Goal: Navigation & Orientation: Find specific page/section

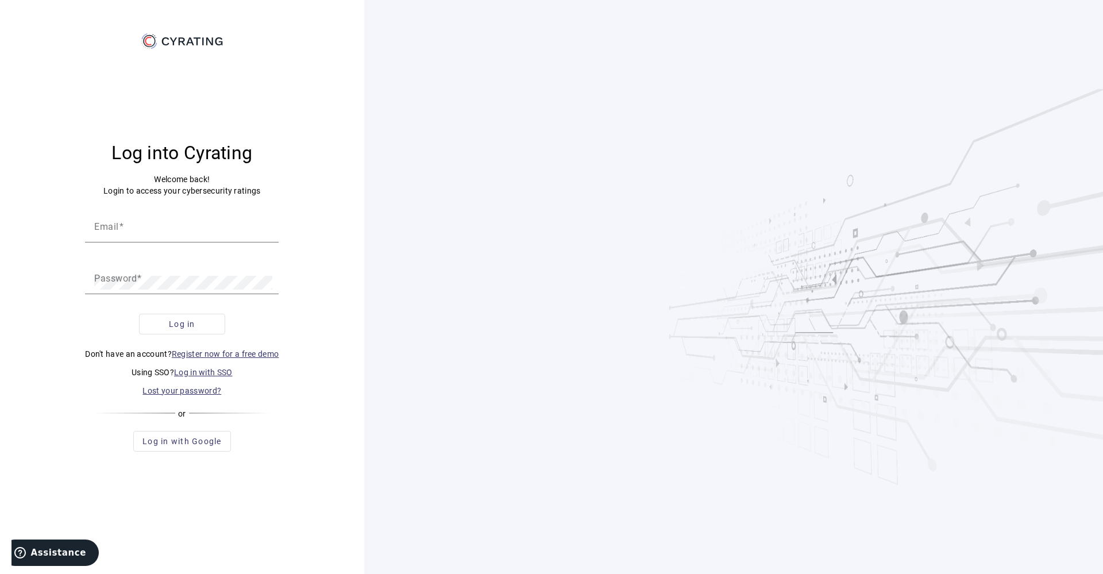
click at [202, 372] on link "Log in with SSO" at bounding box center [203, 372] width 59 height 9
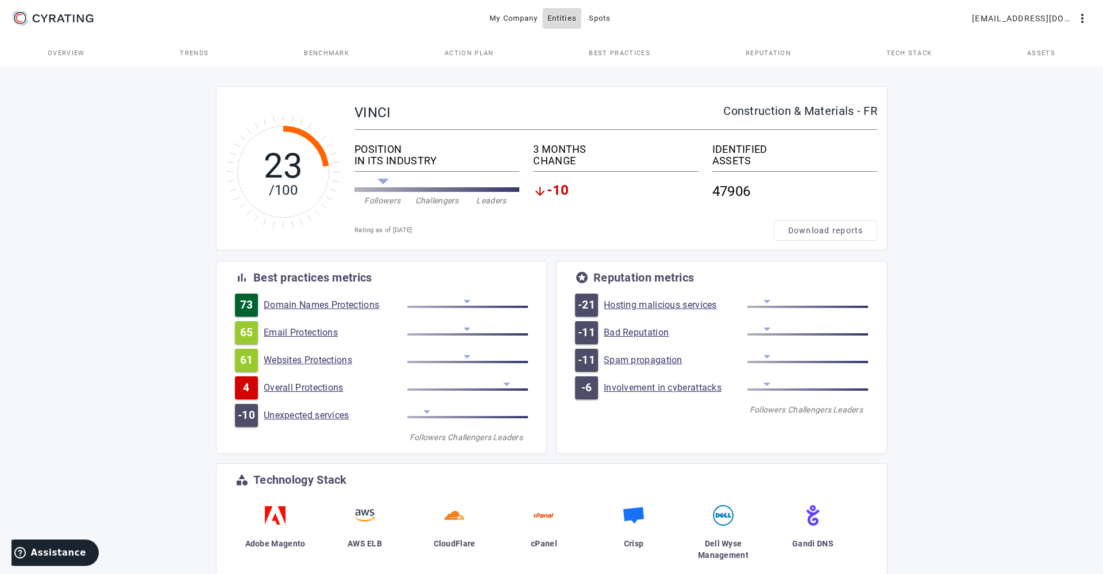
click at [568, 20] on span "Entities" at bounding box center [561, 18] width 29 height 18
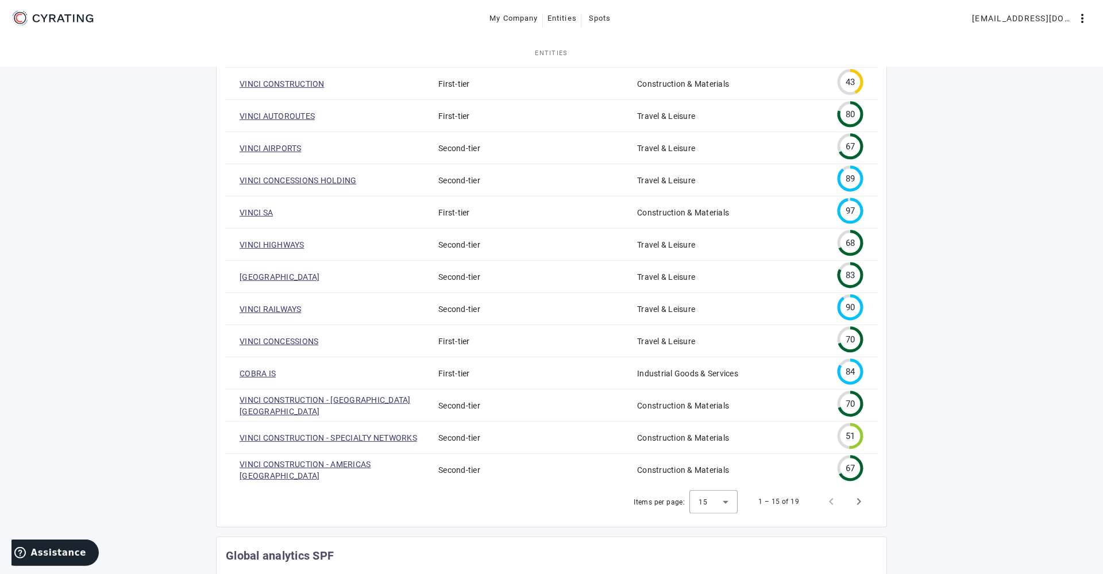
scroll to position [43, 0]
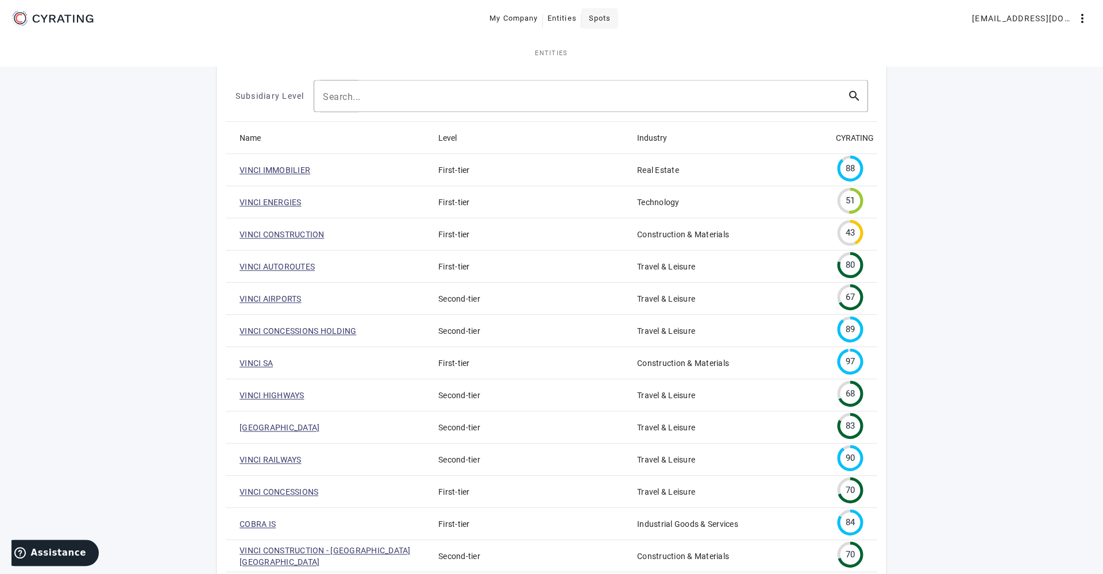
click at [611, 26] on span "Spots" at bounding box center [600, 18] width 22 height 18
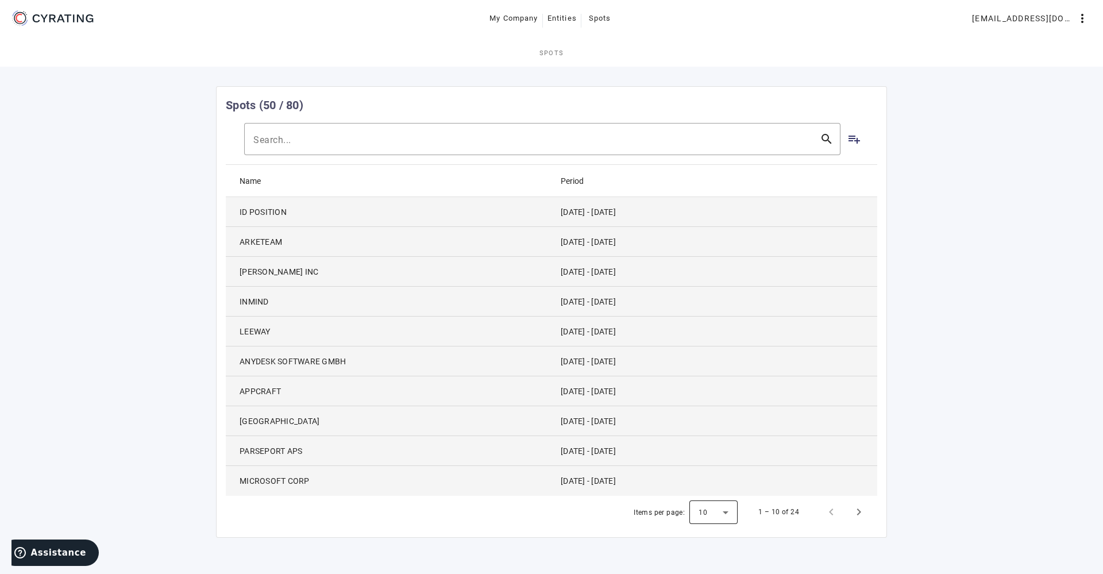
click at [721, 512] on div at bounding box center [713, 512] width 48 height 28
click at [718, 488] on mat-option "100" at bounding box center [715, 482] width 48 height 28
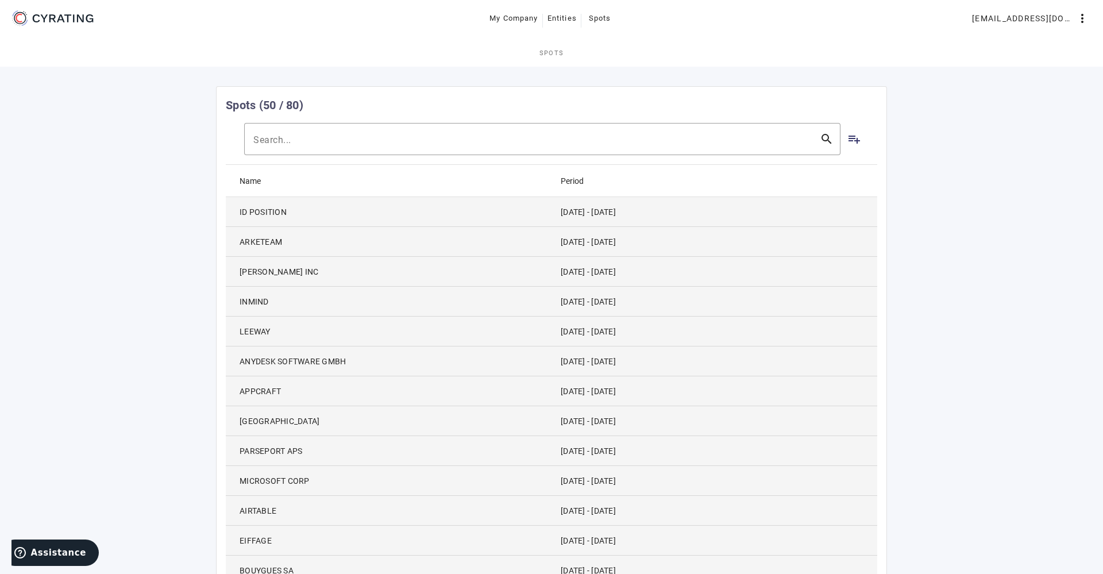
drag, startPoint x: 568, startPoint y: 298, endPoint x: 625, endPoint y: 303, distance: 57.1
click at [625, 303] on mat-cell "[DATE] - [DATE]" at bounding box center [714, 302] width 326 height 30
click at [850, 142] on mat-icon "playlist_add" at bounding box center [854, 139] width 14 height 14
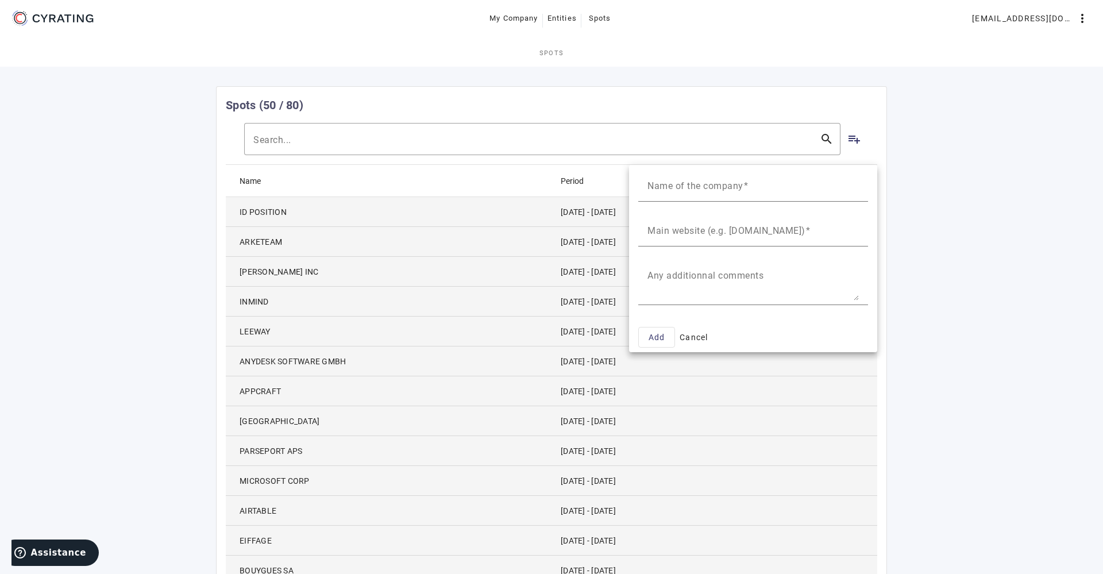
click at [977, 267] on div at bounding box center [551, 287] width 1103 height 574
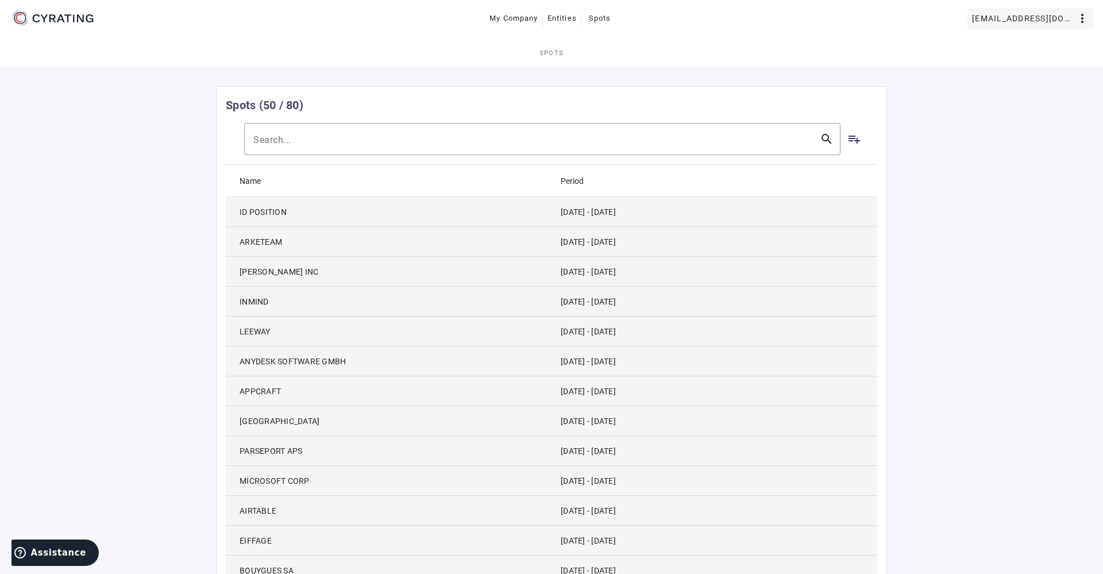
click at [1052, 10] on span "[EMAIL_ADDRESS][DOMAIN_NAME]" at bounding box center [1023, 18] width 103 height 18
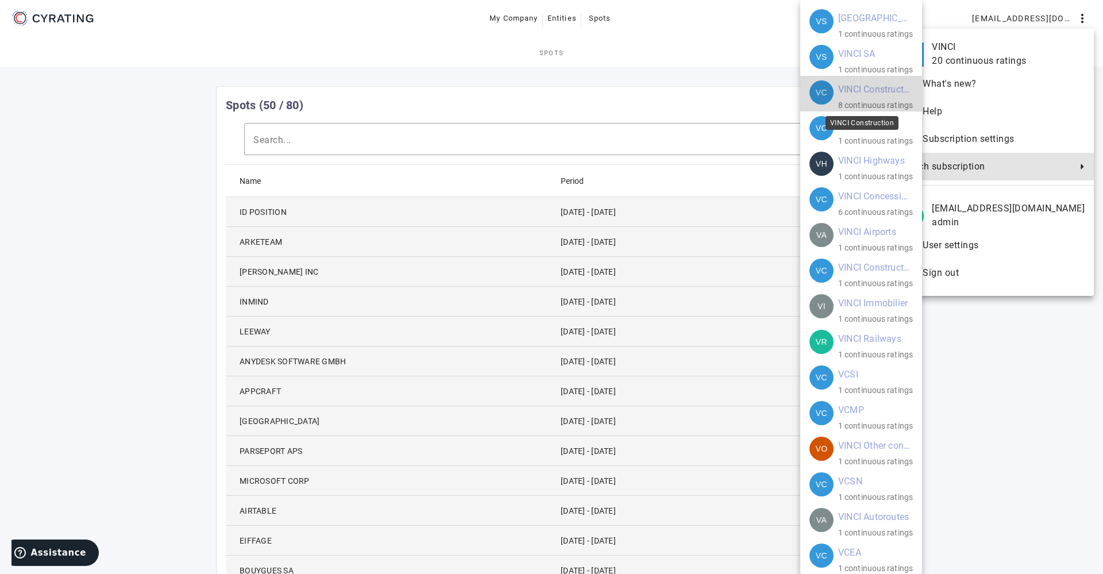
click at [871, 101] on mat-card-subtitle "8 continuous ratings" at bounding box center [875, 105] width 75 height 13
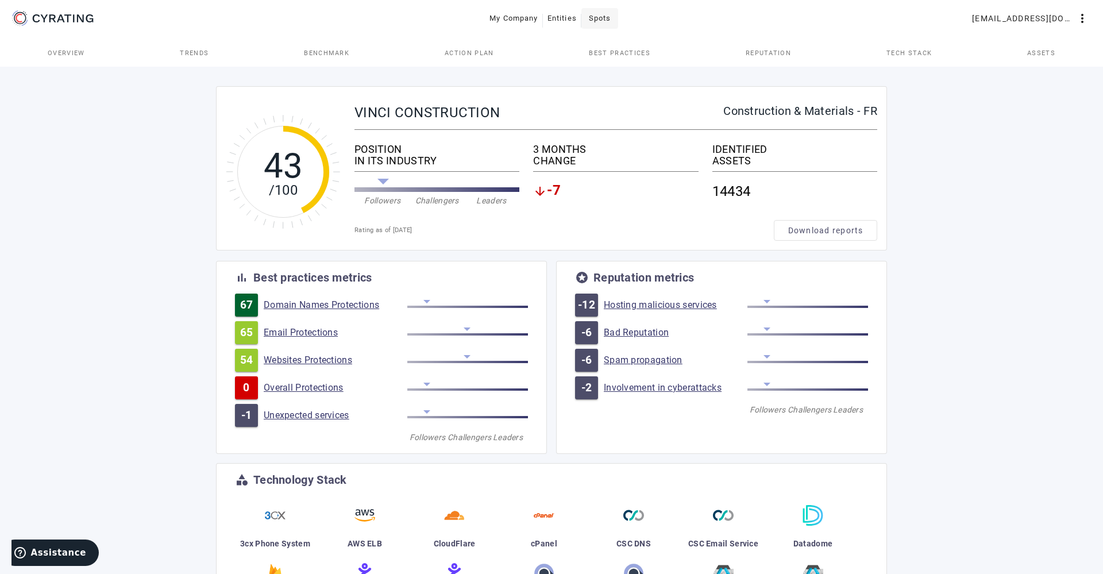
click at [600, 18] on span "Spots" at bounding box center [600, 18] width 22 height 18
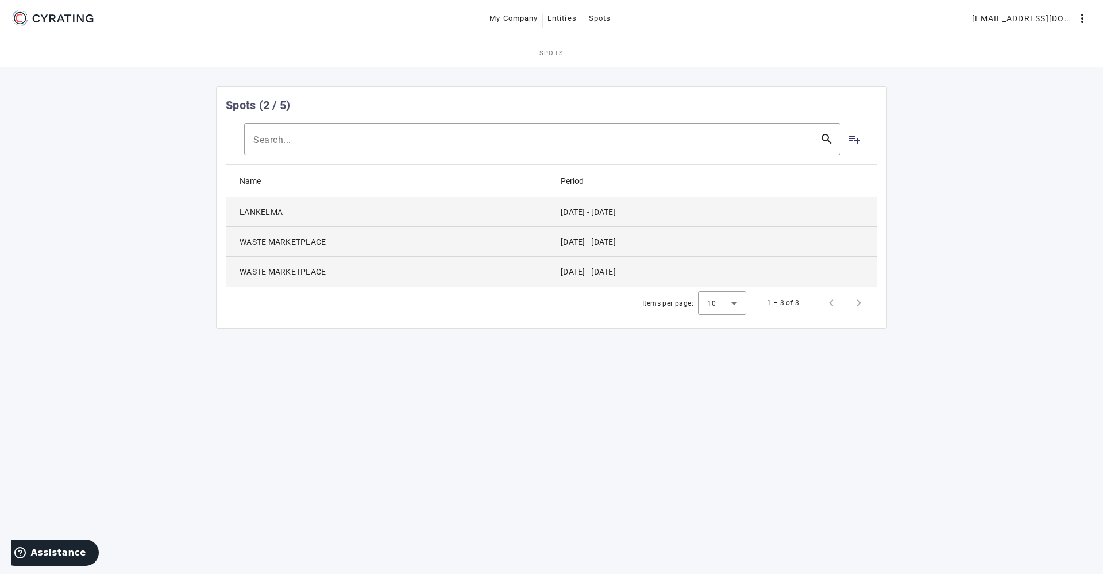
click at [263, 208] on span "LANKELMA" at bounding box center [261, 211] width 43 height 11
click at [284, 245] on span "WASTE MARKETPLACE" at bounding box center [283, 241] width 86 height 11
click at [1006, 22] on span "[EMAIL_ADDRESS][DOMAIN_NAME]" at bounding box center [1023, 18] width 103 height 18
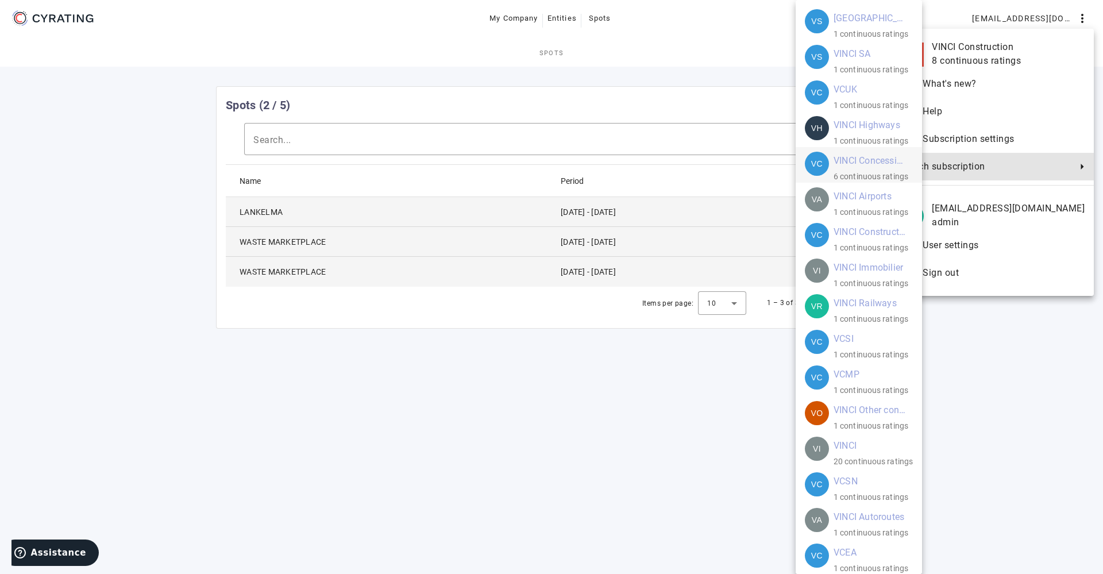
scroll to position [41, 0]
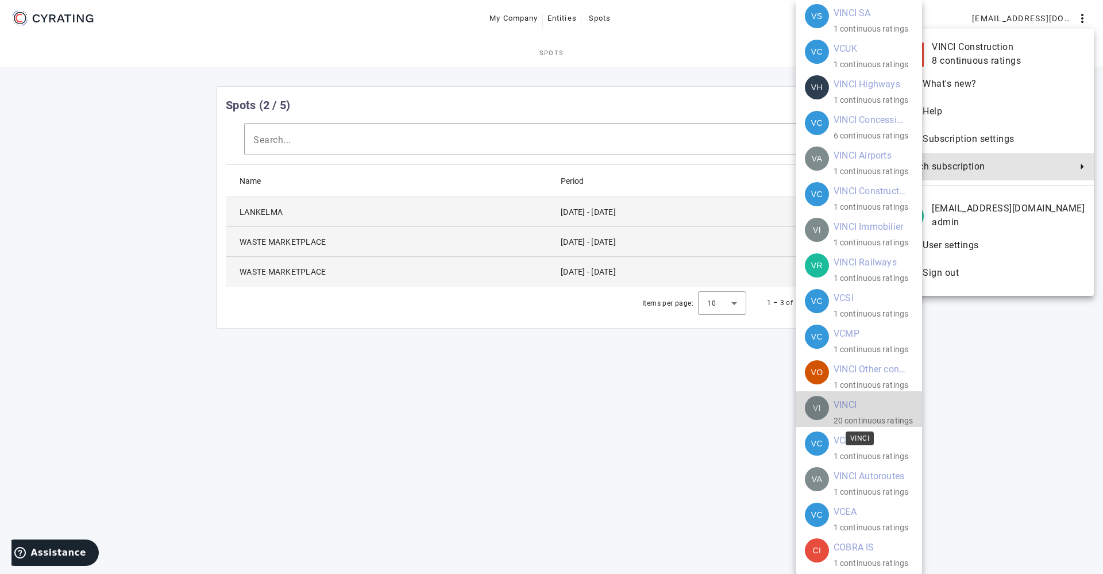
click at [843, 410] on mat-card-title "VINCI" at bounding box center [845, 405] width 23 height 18
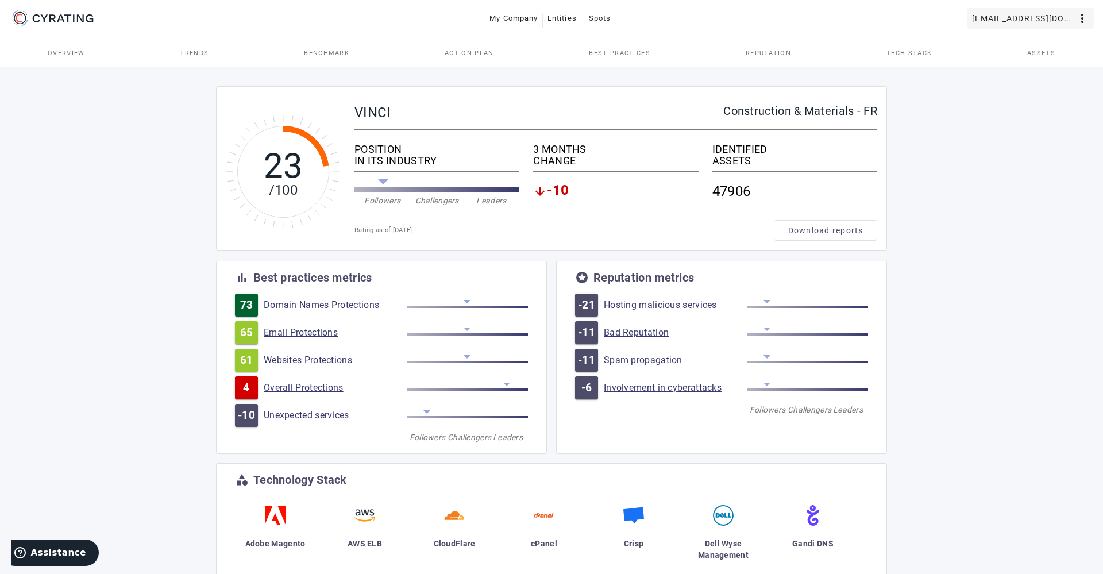
click at [1025, 17] on span "[EMAIL_ADDRESS][DOMAIN_NAME]" at bounding box center [1023, 18] width 103 height 18
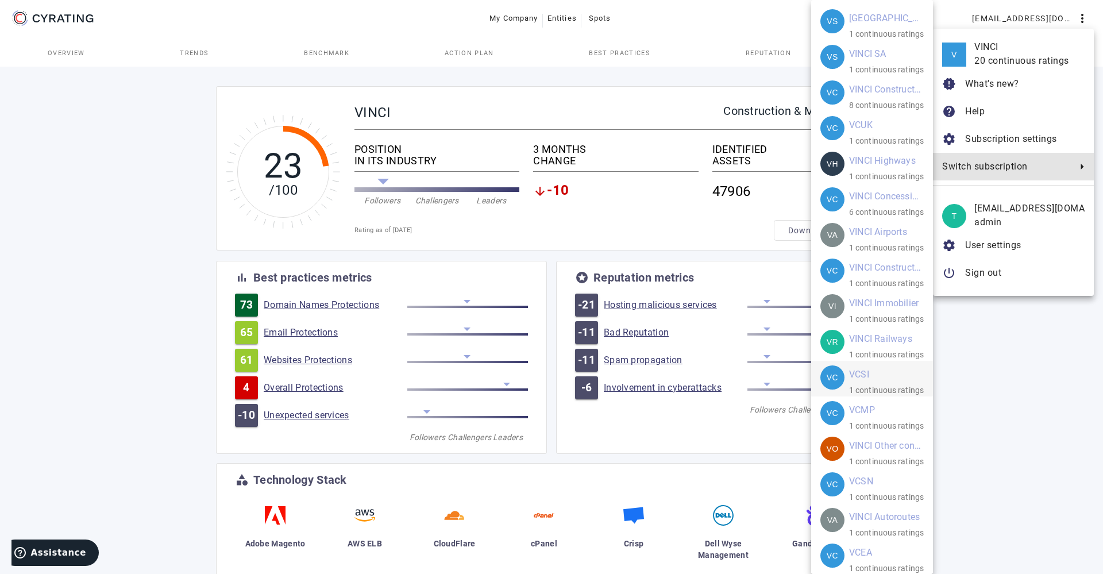
scroll to position [17, 0]
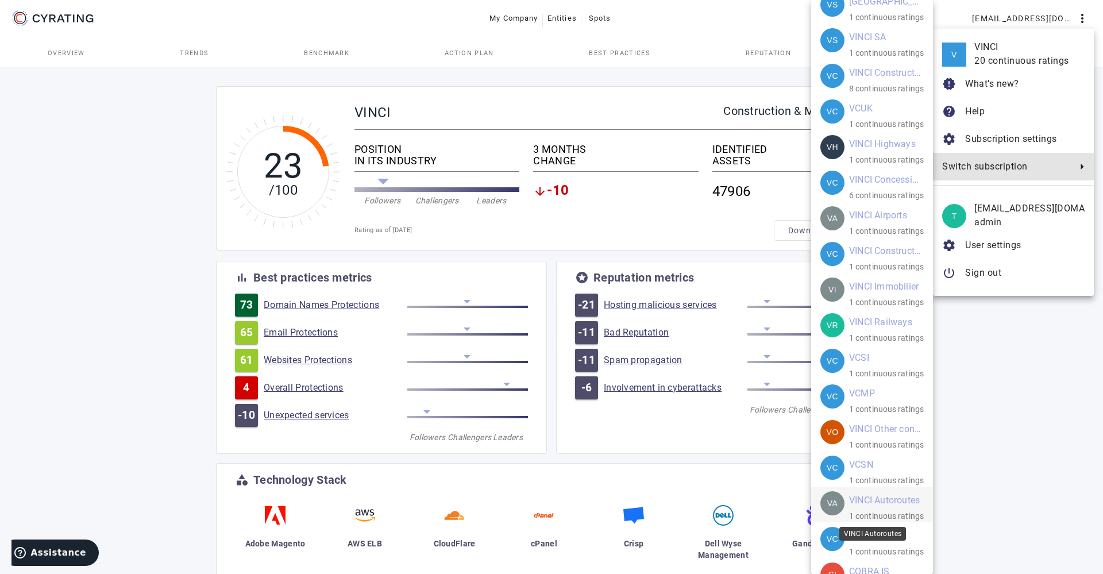
click at [857, 500] on mat-card-title "VINCI Autoroutes" at bounding box center [884, 500] width 71 height 18
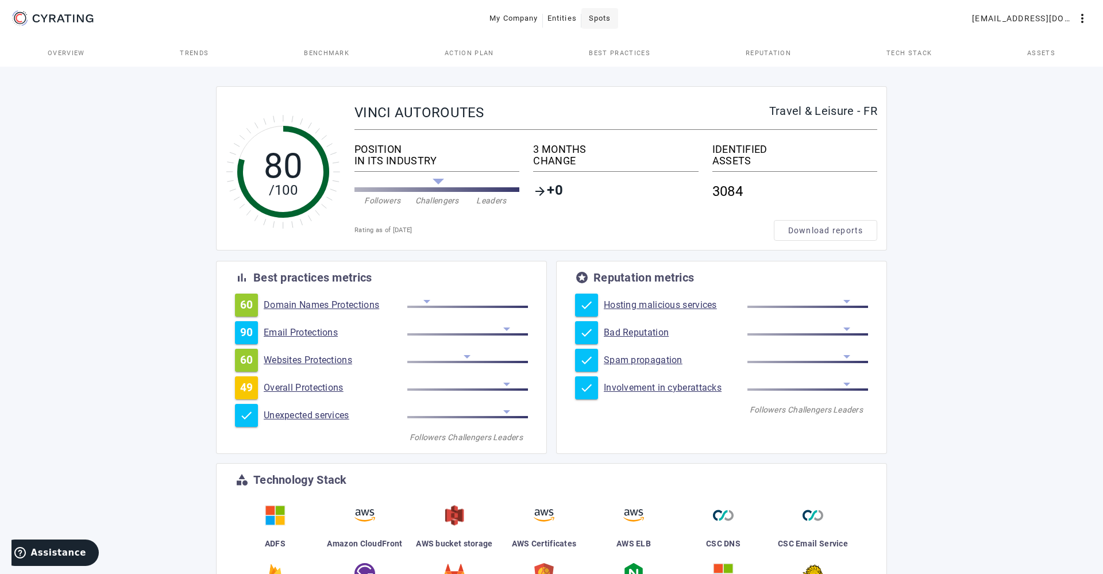
click at [604, 24] on span "Spots" at bounding box center [600, 18] width 22 height 18
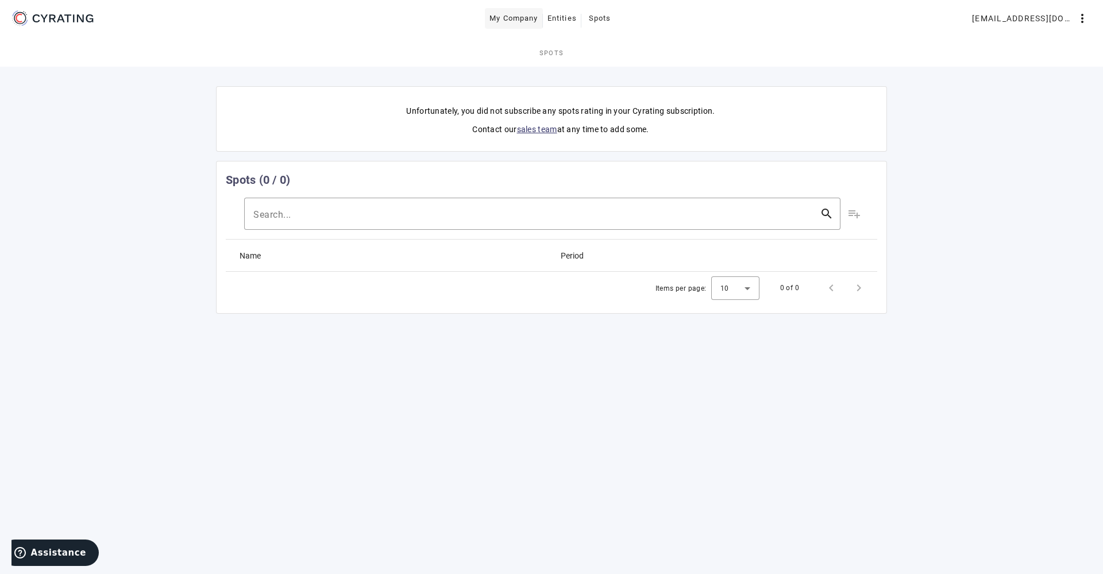
click at [515, 17] on span "My Company" at bounding box center [513, 18] width 49 height 18
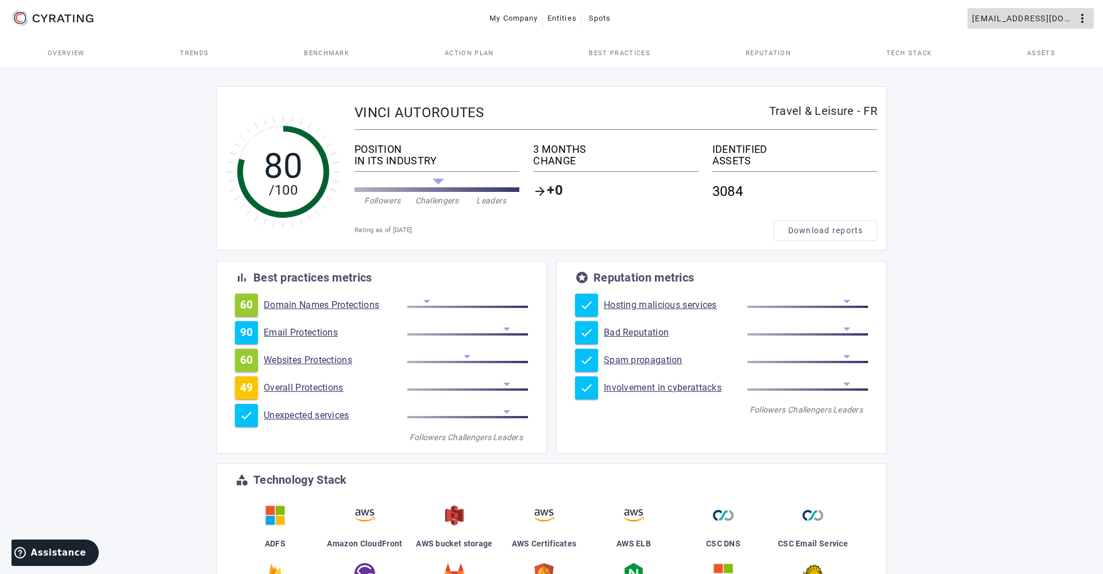
click at [1028, 27] on span "[EMAIL_ADDRESS][DOMAIN_NAME]" at bounding box center [1023, 18] width 103 height 18
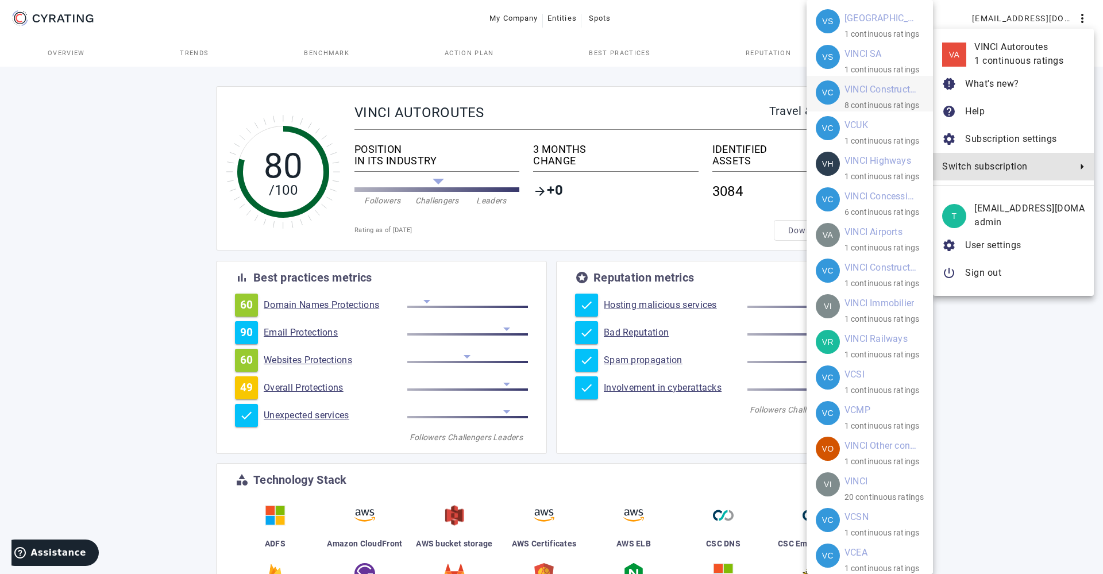
scroll to position [41, 0]
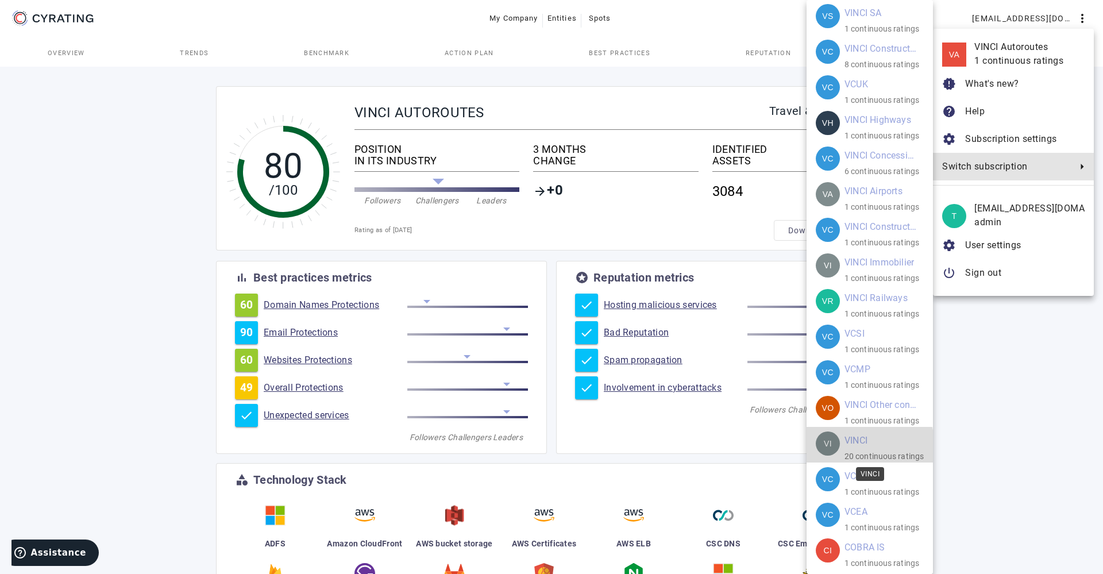
click at [857, 446] on mat-card-title "VINCI" at bounding box center [855, 440] width 23 height 18
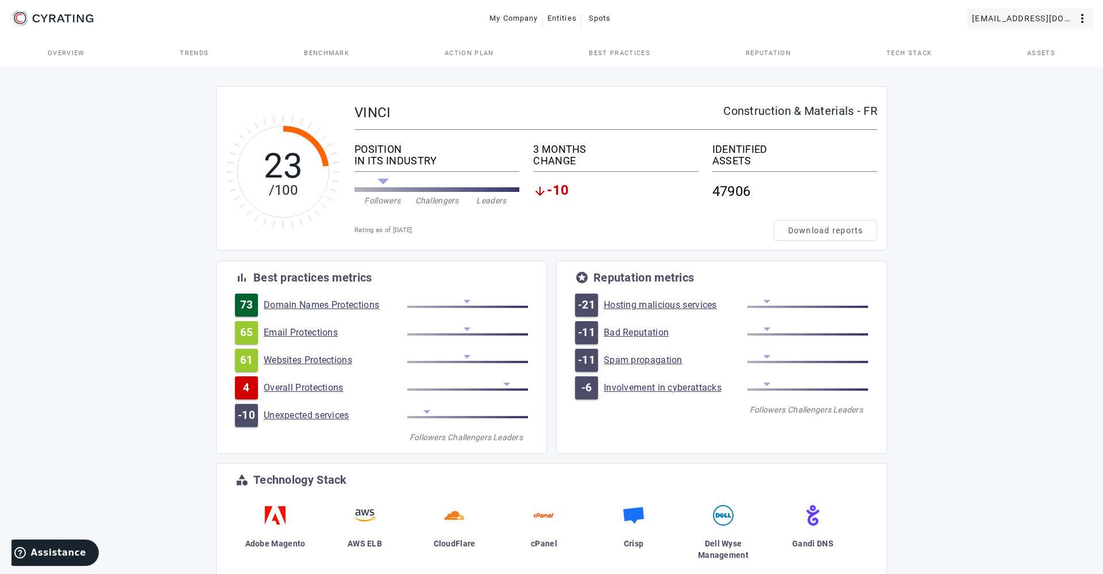
click at [1041, 19] on span "[EMAIL_ADDRESS][DOMAIN_NAME]" at bounding box center [1023, 18] width 103 height 18
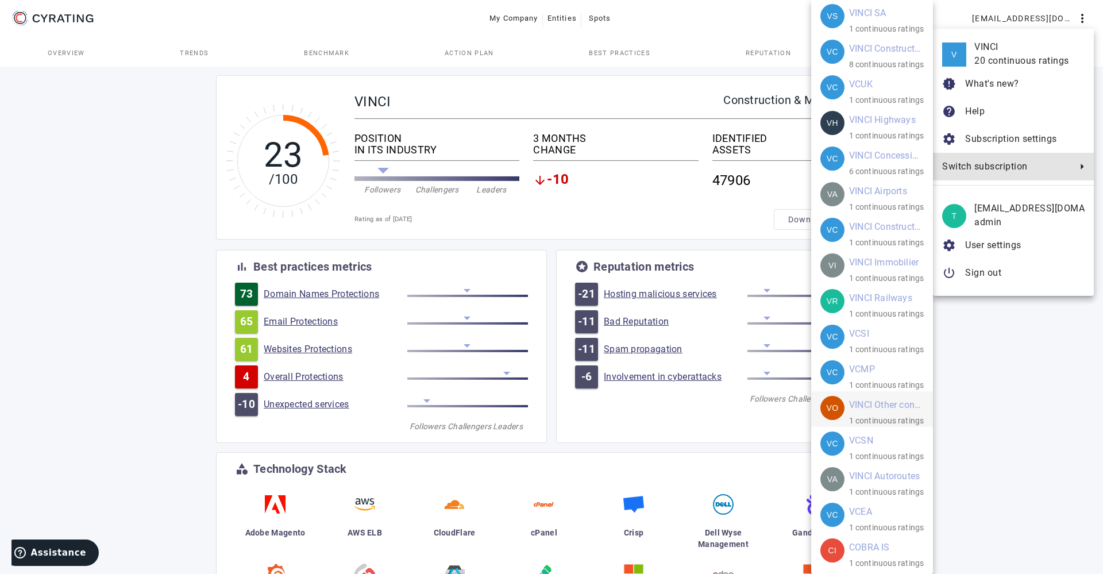
scroll to position [16, 0]
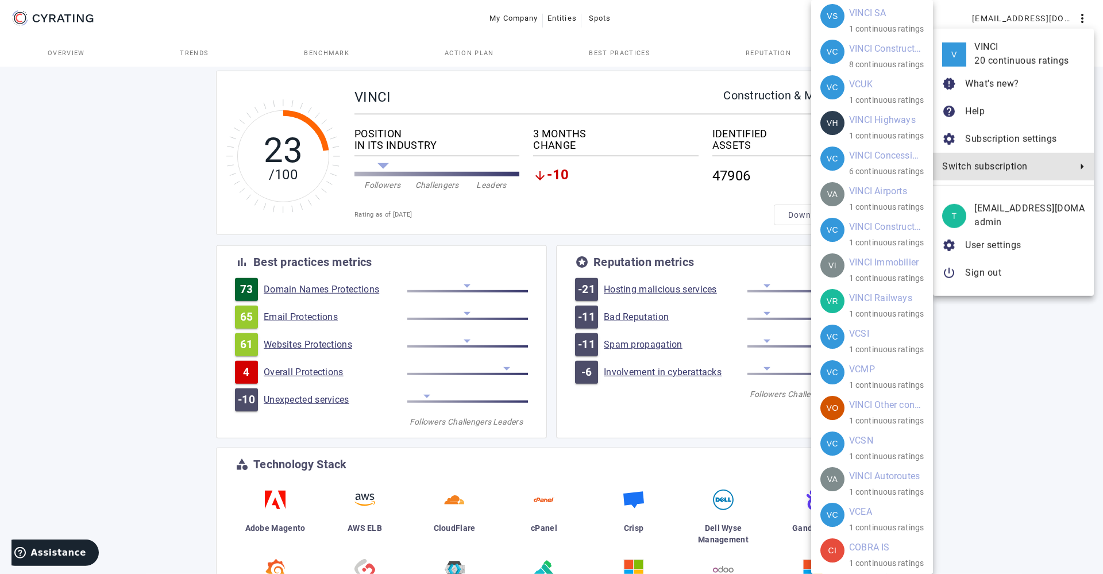
click at [994, 440] on div at bounding box center [551, 287] width 1103 height 574
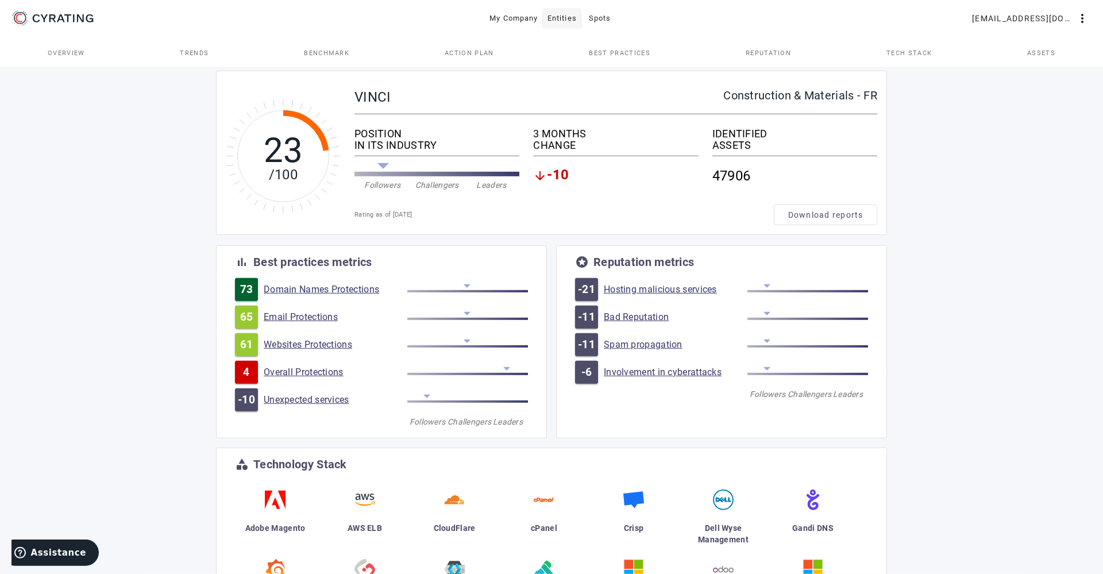
click at [560, 20] on span "Entities" at bounding box center [561, 18] width 29 height 18
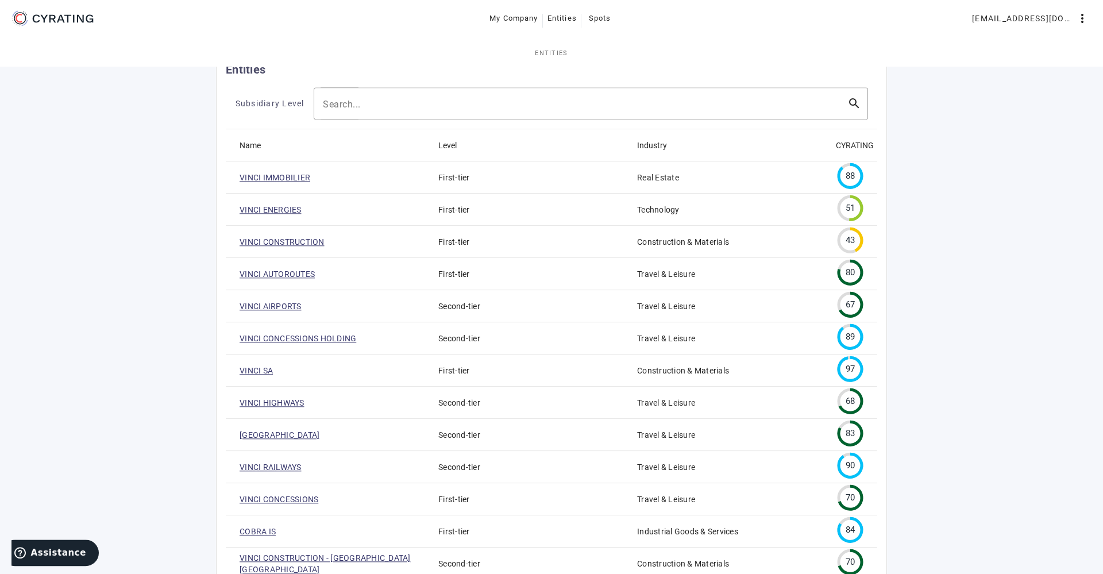
scroll to position [36, 0]
click at [279, 202] on mat-cell "VINCI ENERGIES" at bounding box center [327, 209] width 203 height 32
click at [279, 209] on link "VINCI ENERGIES" at bounding box center [271, 208] width 62 height 11
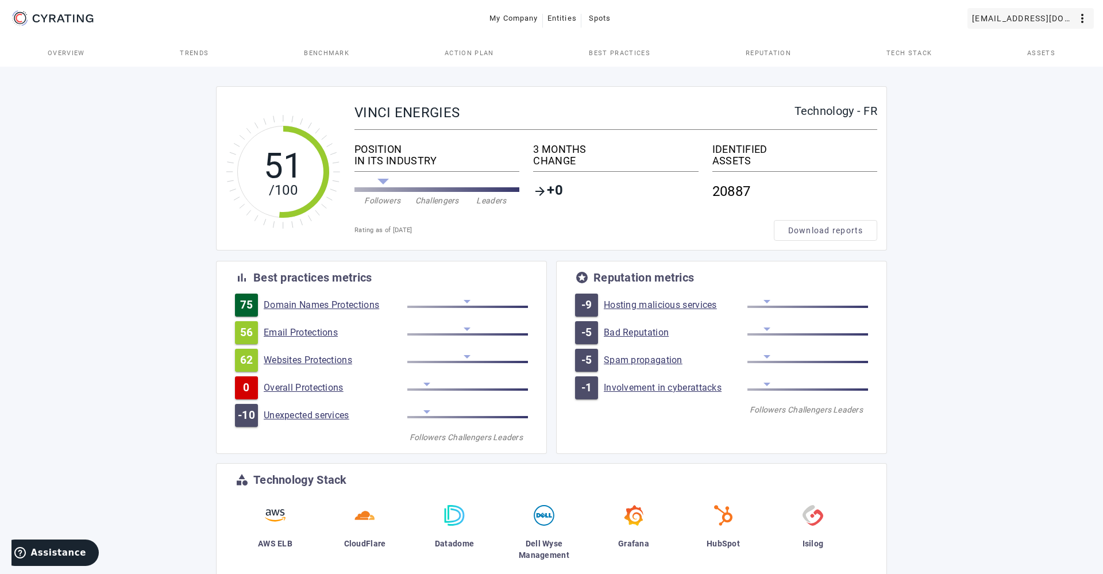
click at [993, 22] on span "[EMAIL_ADDRESS][DOMAIN_NAME]" at bounding box center [1023, 18] width 103 height 18
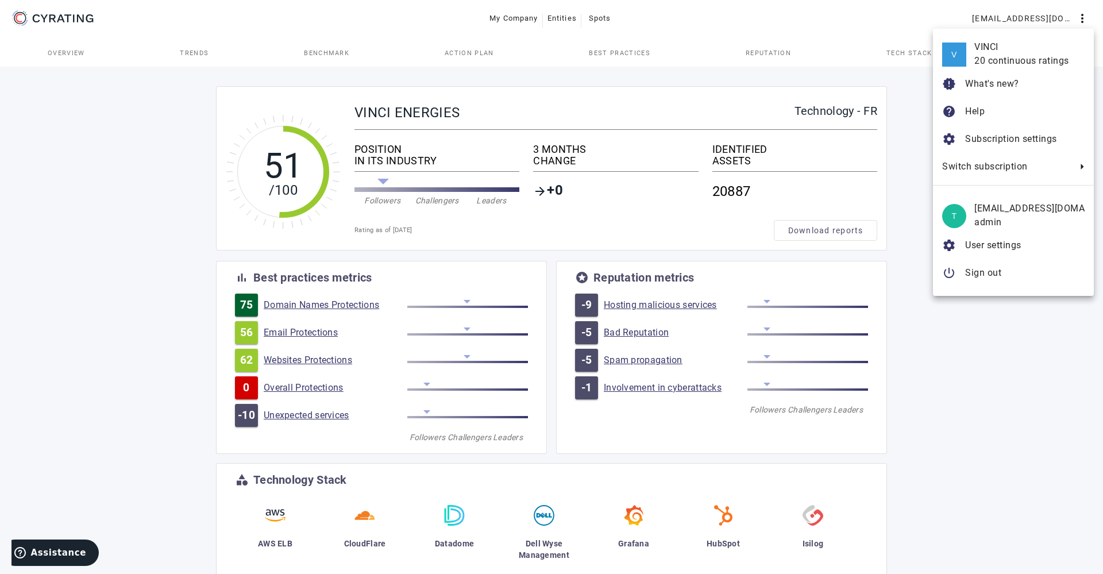
click at [994, 414] on div at bounding box center [551, 287] width 1103 height 574
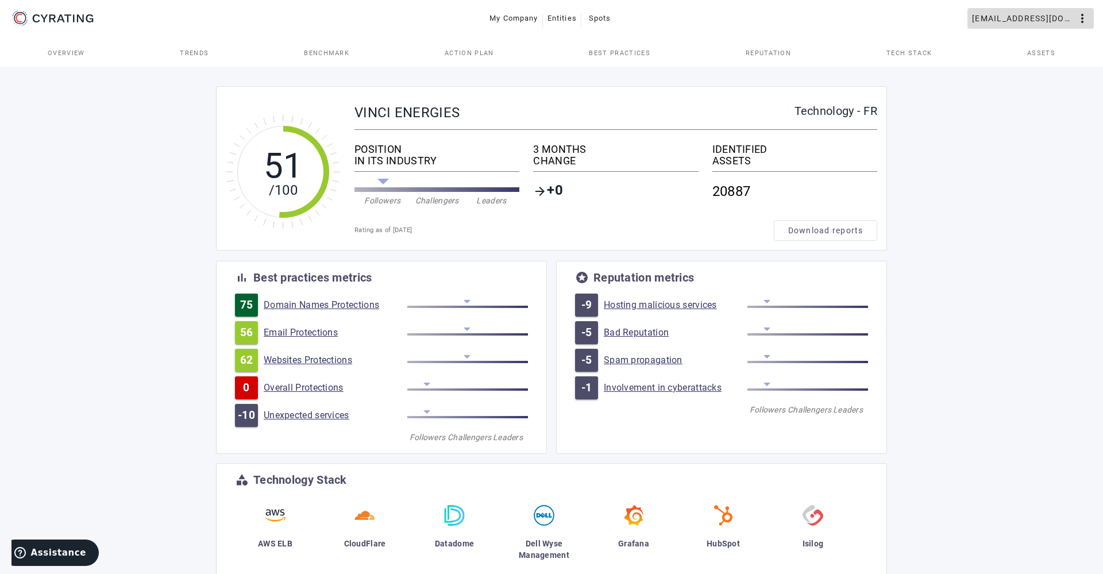
click at [1052, 19] on span "[EMAIL_ADDRESS][DOMAIN_NAME]" at bounding box center [1023, 18] width 103 height 18
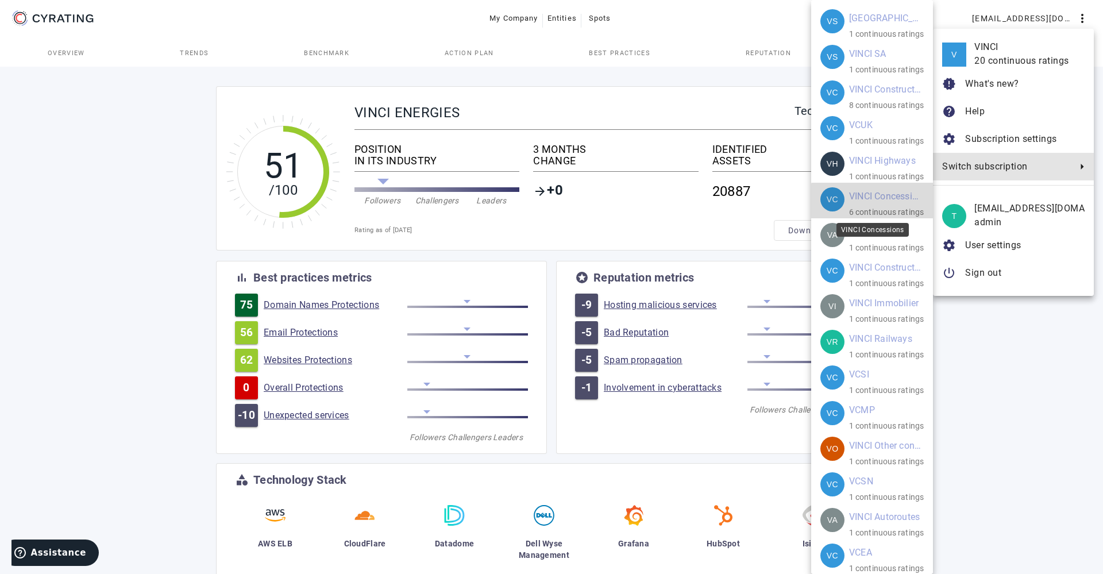
click at [876, 201] on mat-card-title "VINCI Concessions" at bounding box center [886, 196] width 74 height 18
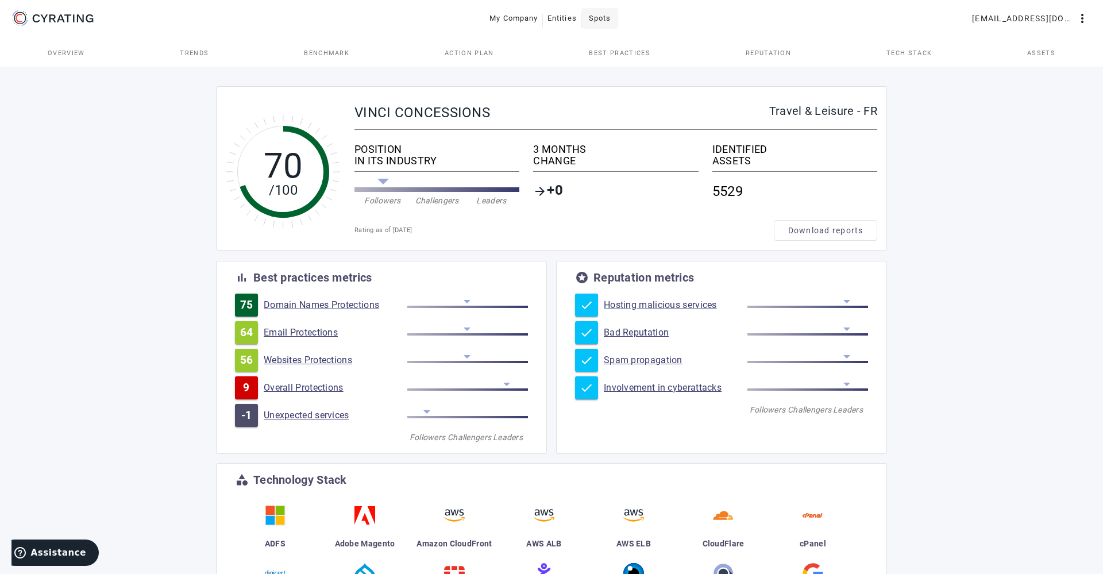
click at [604, 21] on span "Spots" at bounding box center [600, 18] width 22 height 18
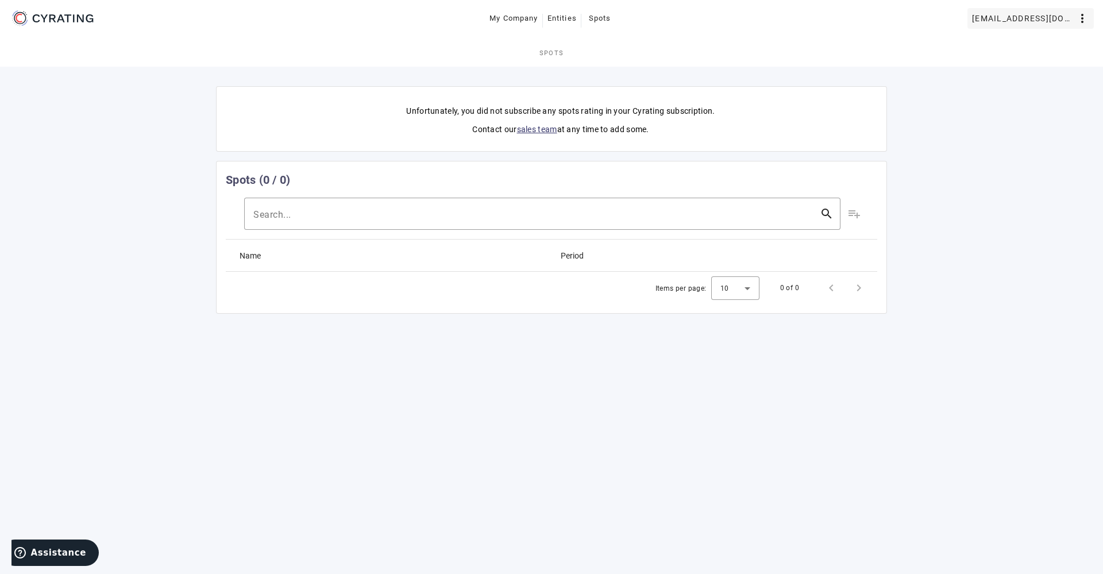
click at [1016, 28] on span at bounding box center [1030, 19] width 126 height 28
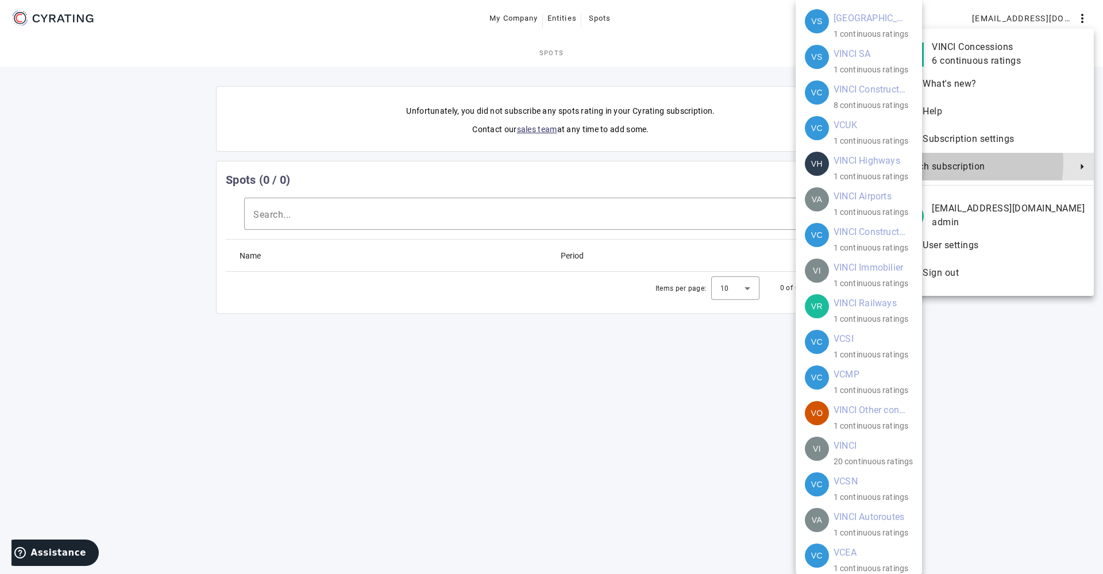
click at [968, 162] on span "Switch subscription" at bounding box center [985, 167] width 171 height 14
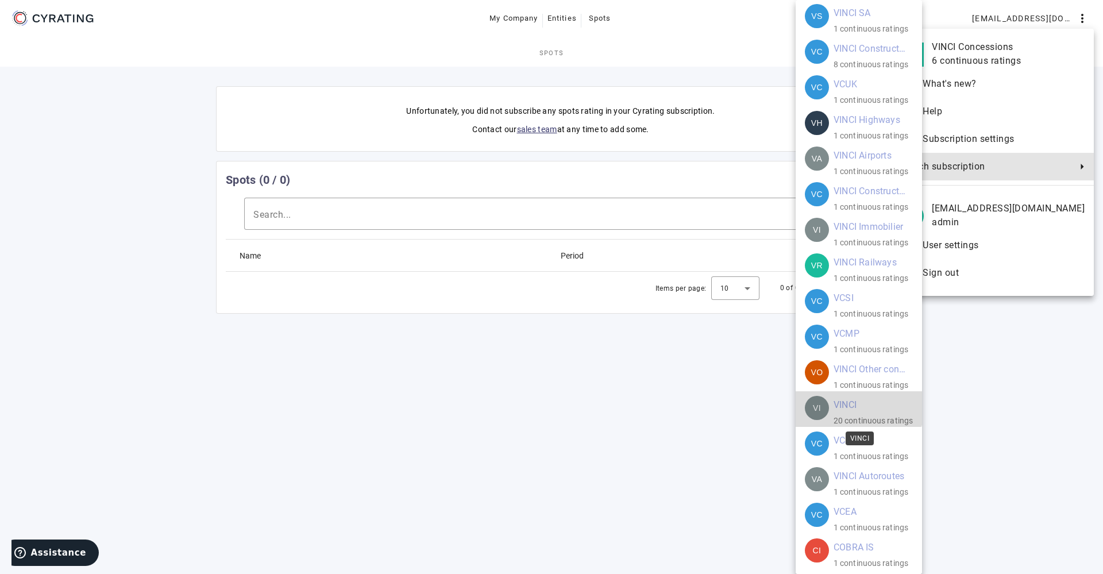
click at [851, 397] on mat-card-title "VINCI" at bounding box center [845, 405] width 23 height 18
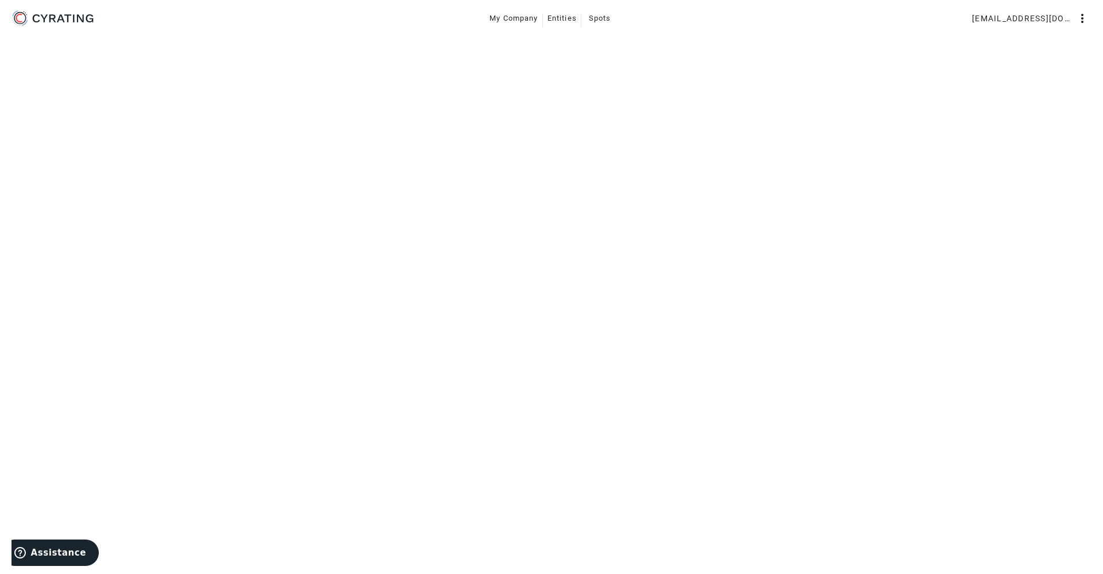
click at [858, 465] on html "My Company Entities Spots [EMAIL_ADDRESS][DOMAIN_NAME] more_vert replay VINCI" at bounding box center [551, 287] width 1103 height 574
